Goal: Transaction & Acquisition: Purchase product/service

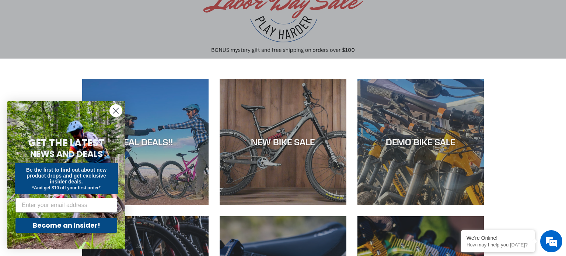
scroll to position [89, 0]
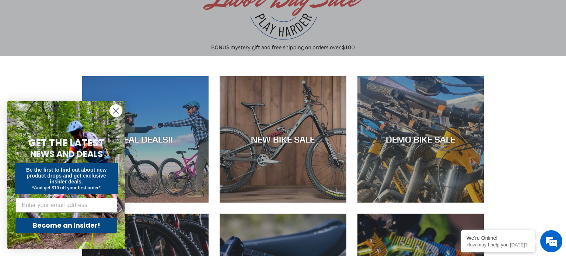
click at [118, 108] on circle "Close dialog" at bounding box center [116, 111] width 12 height 12
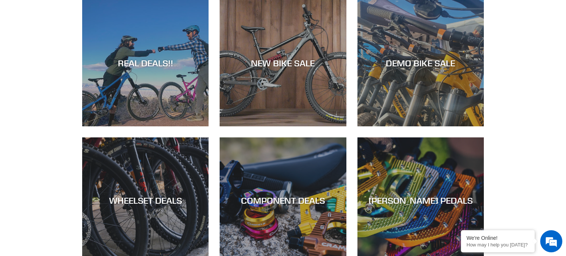
scroll to position [162, 0]
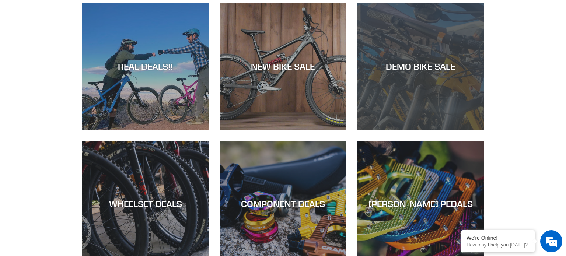
click at [439, 130] on div "DEMO BIKE SALE" at bounding box center [420, 130] width 126 height 0
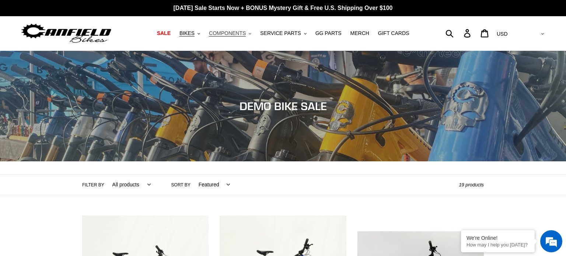
click at [211, 36] on button "COMPONENTS .cls-1{fill:#231f20}" at bounding box center [230, 33] width 50 height 10
click at [194, 35] on span "BIKES" at bounding box center [186, 33] width 15 height 6
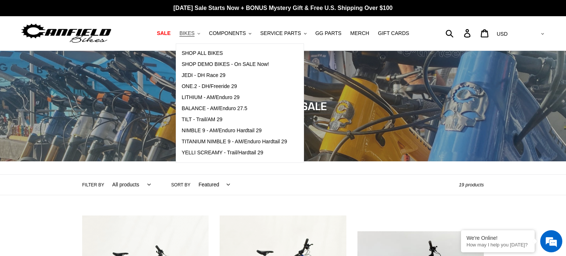
click at [194, 35] on span "BIKES" at bounding box center [186, 33] width 15 height 6
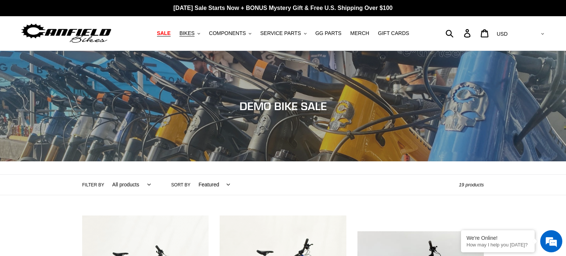
click at [168, 31] on span "SALE" at bounding box center [164, 33] width 14 height 6
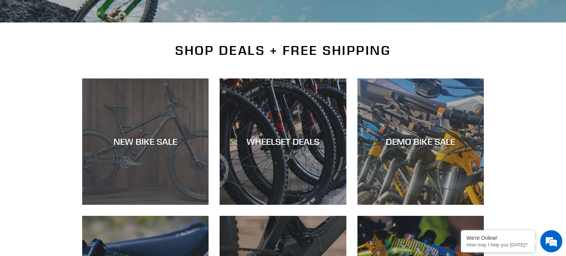
click at [159, 205] on div "NEW BIKE SALE" at bounding box center [145, 205] width 126 height 0
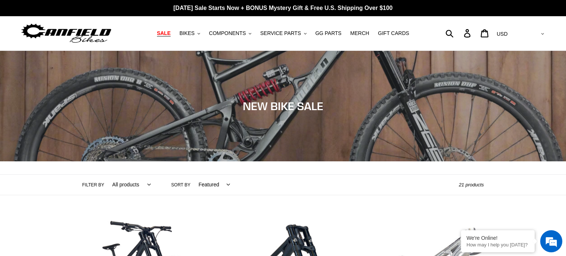
click at [171, 32] on span "SALE" at bounding box center [164, 33] width 14 height 6
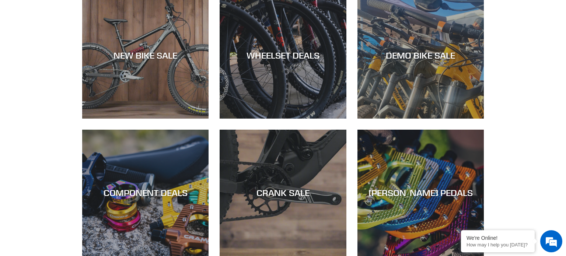
scroll to position [224, 0]
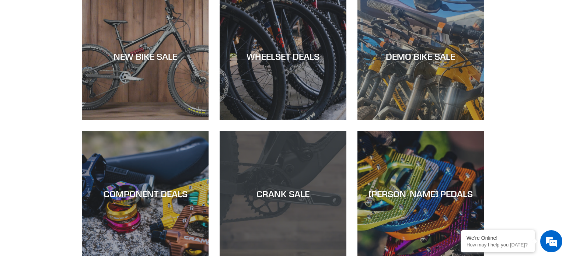
click at [283, 256] on div "CRANK SALE" at bounding box center [283, 257] width 126 height 0
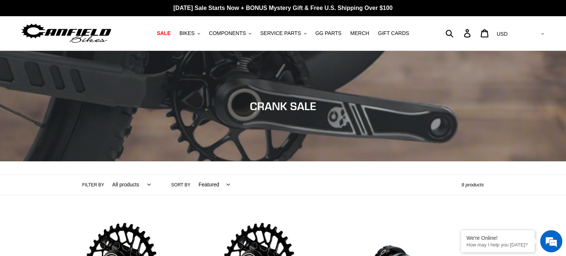
click at [78, 161] on div "Collection: CRANK SALE" at bounding box center [283, 161] width 566 height 0
click at [74, 161] on div "Collection: CRANK SALE" at bounding box center [283, 161] width 566 height 0
